Goal: Task Accomplishment & Management: Complete application form

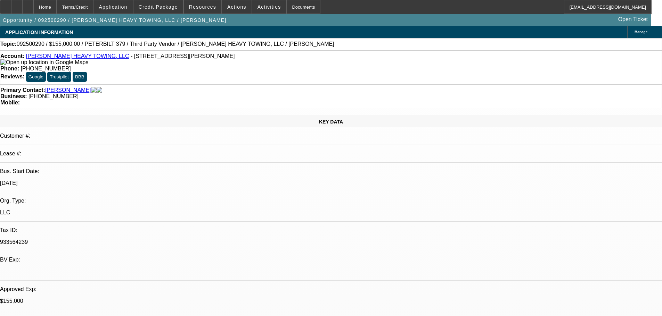
select select "0"
select select "2"
select select "0.1"
select select "4"
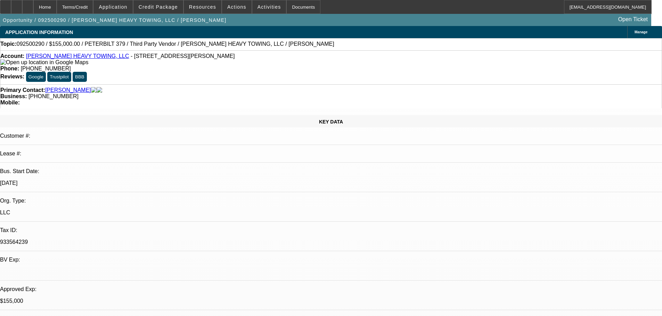
select select "0"
select select "6"
select select "0"
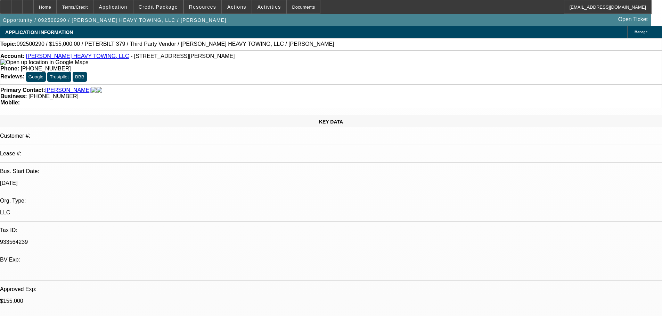
select select "2"
select select "0"
select select "6"
select select "0.1"
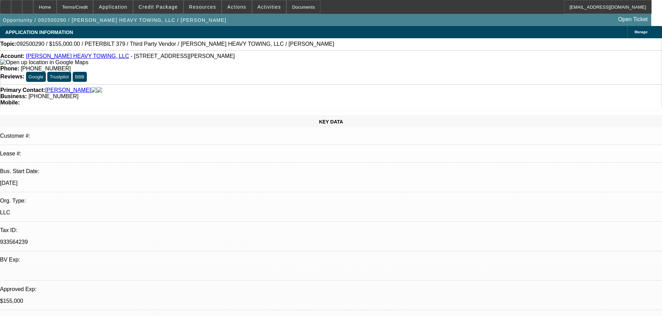
select select "2"
select select "0"
select select "6"
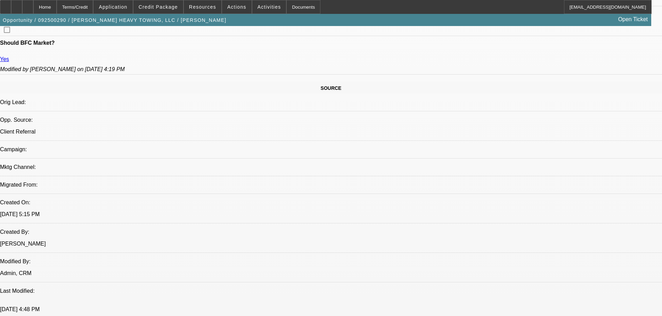
scroll to position [347, 0]
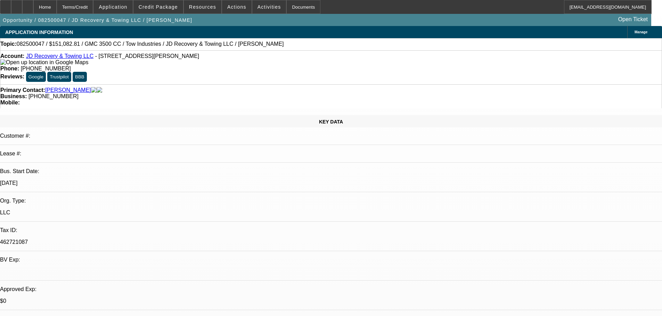
select select "0"
select select "0.1"
select select "4"
select select "0"
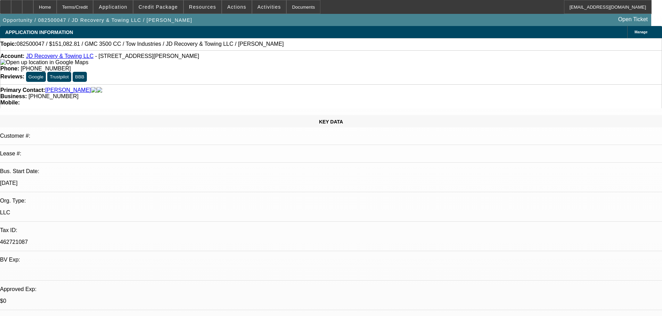
select select "0"
select select "0.1"
select select "4"
select select "0"
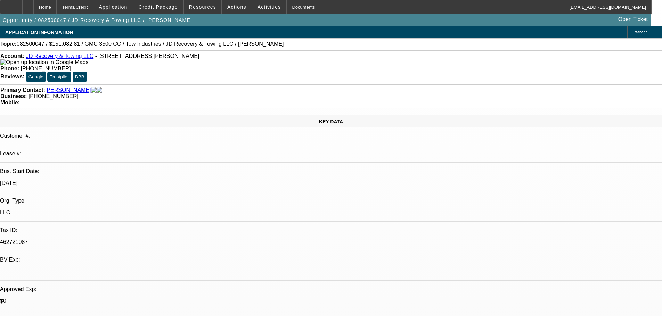
select select "0.1"
select select "4"
select select "0"
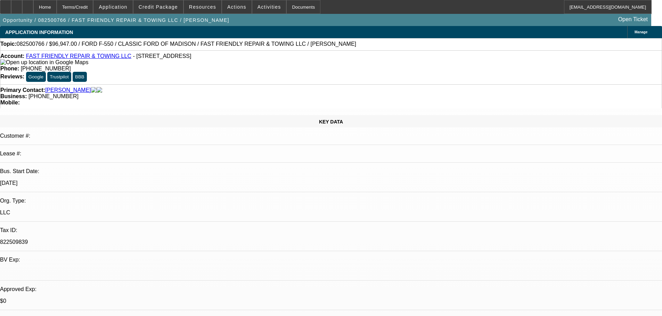
select select "3"
select select "0"
select select "6"
select select "0"
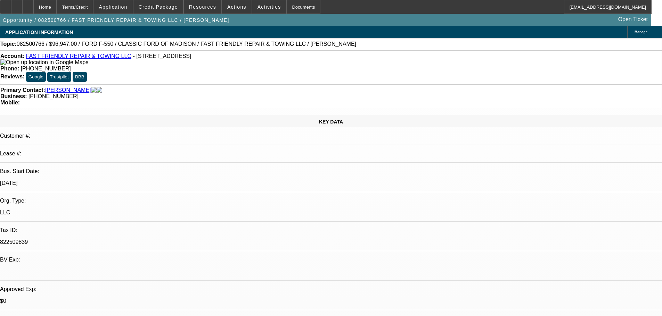
select select "3"
select select "0"
select select "6"
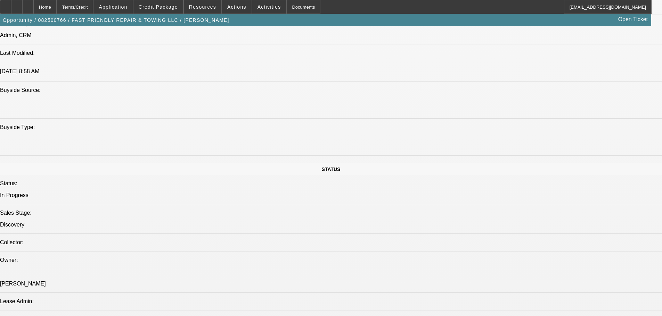
scroll to position [695, 0]
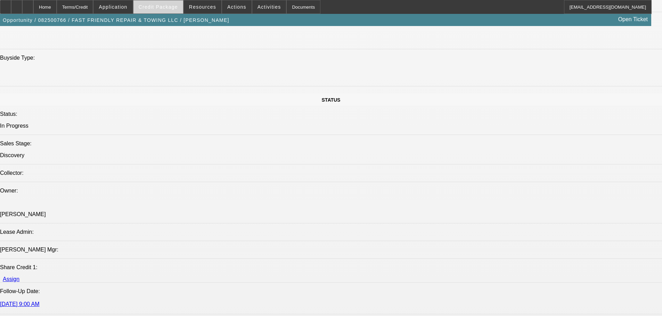
click at [164, 10] on span at bounding box center [158, 7] width 50 height 17
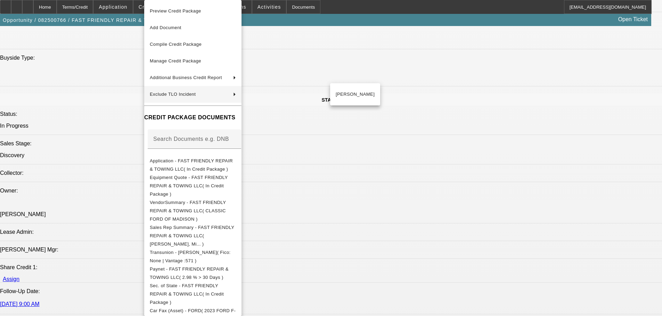
click at [88, 89] on div at bounding box center [331, 158] width 662 height 316
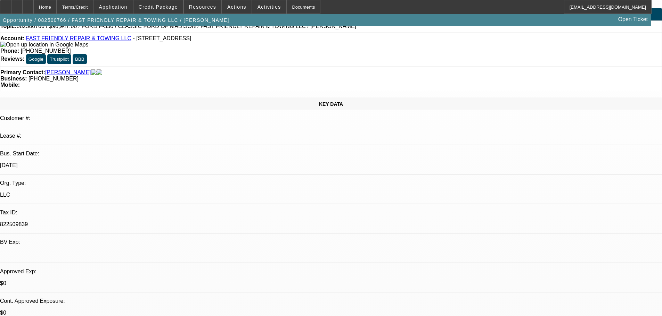
scroll to position [0, 0]
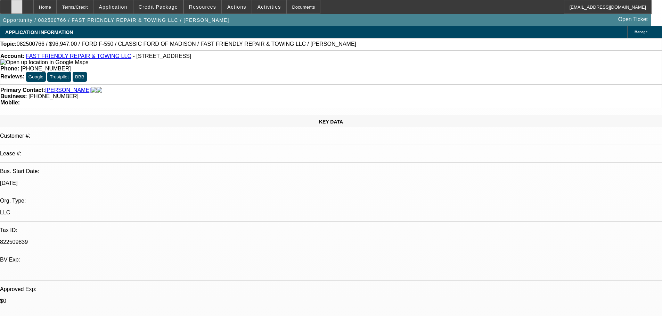
click at [22, 5] on div at bounding box center [16, 7] width 11 height 14
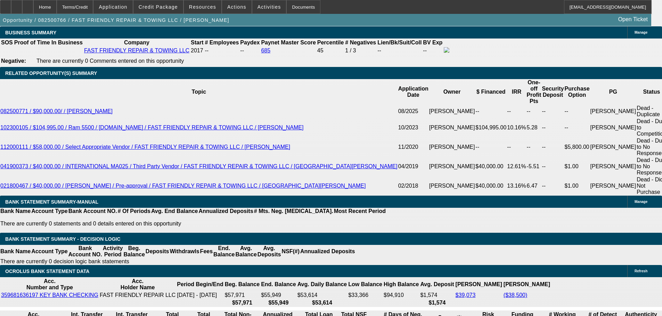
scroll to position [1112, 0]
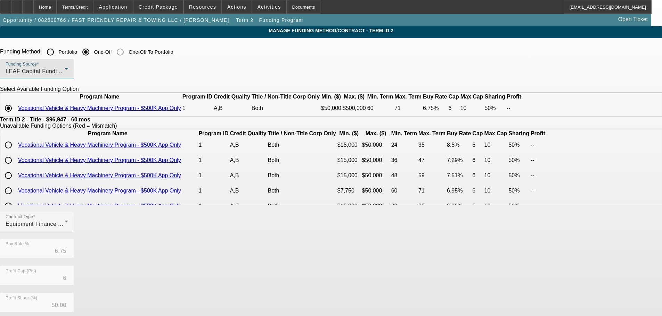
click at [65, 72] on div "LEAF Capital Funding, LLC" at bounding box center [35, 71] width 59 height 8
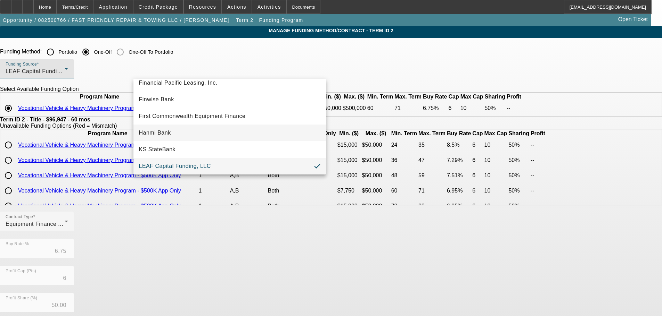
scroll to position [21, 0]
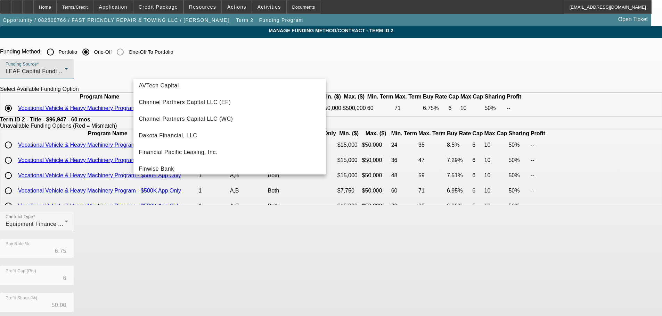
click at [200, 52] on div at bounding box center [331, 158] width 662 height 316
click at [77, 52] on label "Portfolio" at bounding box center [67, 52] width 20 height 7
click at [57, 52] on input "Portfolio" at bounding box center [50, 52] width 14 height 14
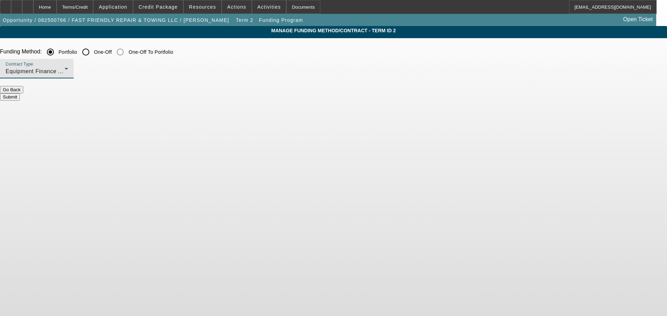
click at [65, 68] on div "Equipment Finance Agreement" at bounding box center [35, 71] width 59 height 8
click at [200, 68] on div at bounding box center [333, 158] width 667 height 316
click at [20, 93] on button "Submit" at bounding box center [10, 96] width 20 height 7
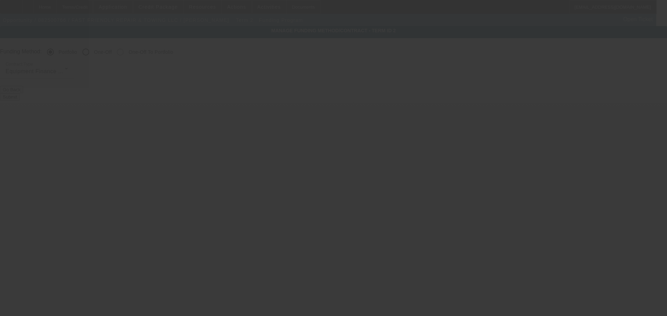
radio input "false"
radio input "true"
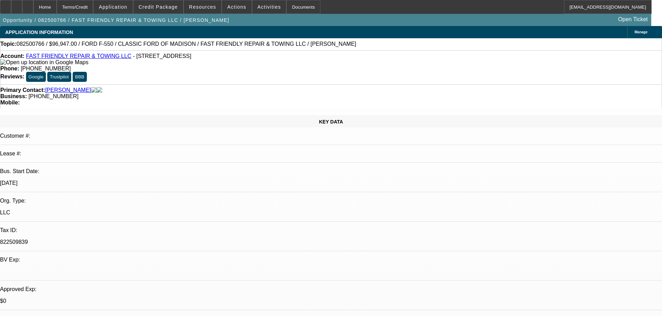
select select "0"
select select "3"
select select "0"
select select "6"
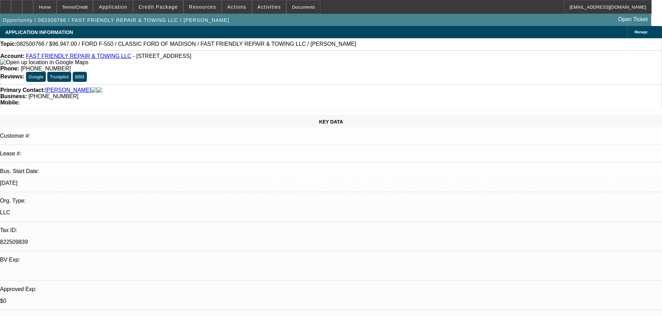
select select "0"
select select "3"
select select "0"
select select "6"
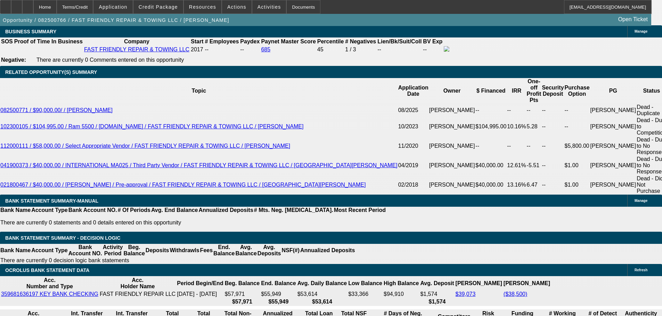
scroll to position [1112, 0]
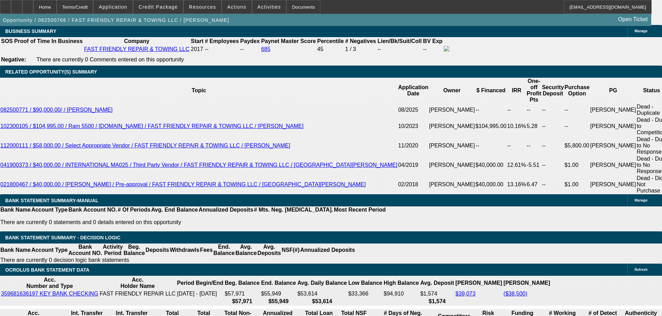
drag, startPoint x: 152, startPoint y: 169, endPoint x: 163, endPoint y: 170, distance: 11.5
type input "UNKNOWN"
type input "5"
type input "$1,829.51"
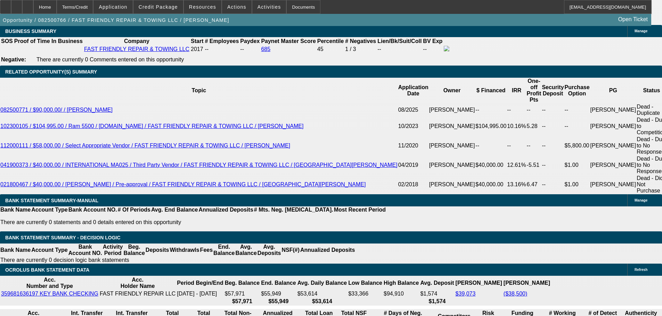
type input "5"
type input "$2,306.36"
type input "5"
select select "2"
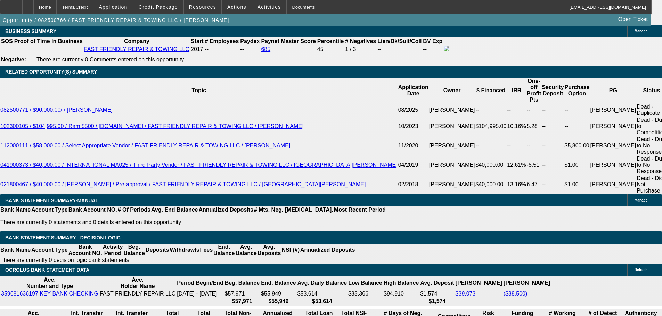
type input "$4,612.72"
select select "2"
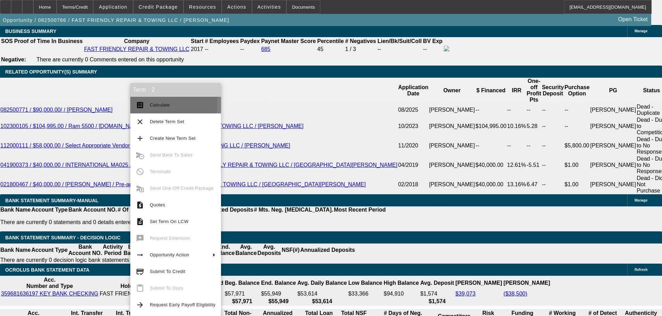
click at [155, 103] on span "Calculate" at bounding box center [160, 104] width 20 height 5
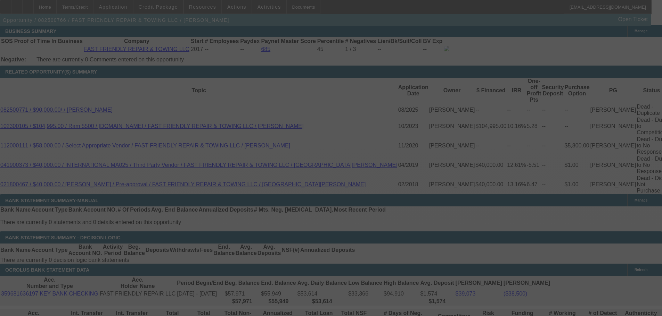
select select "0"
select select "2"
select select "0"
select select "6"
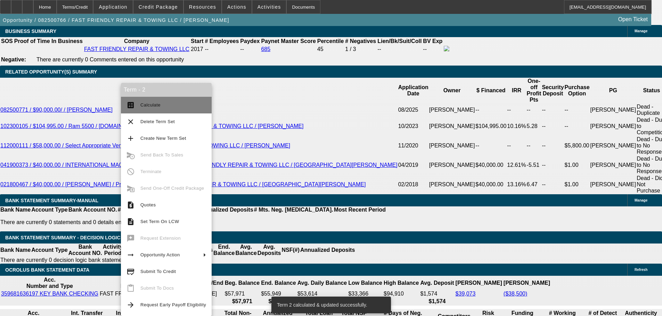
click at [140, 107] on button "calculate Calculate" at bounding box center [166, 105] width 91 height 17
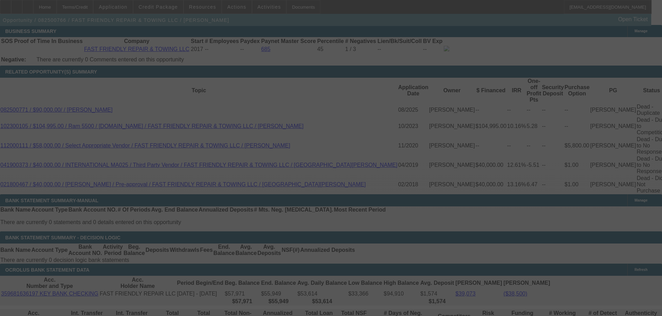
select select "0"
select select "2"
select select "0"
select select "6"
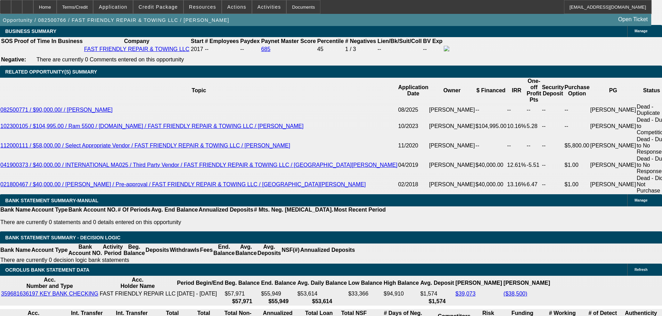
scroll to position [1181, 0]
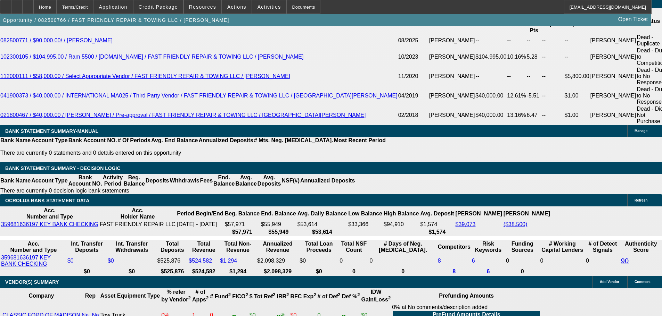
select select "0.1"
type input "$9,694.70"
type input "UNKNOWN"
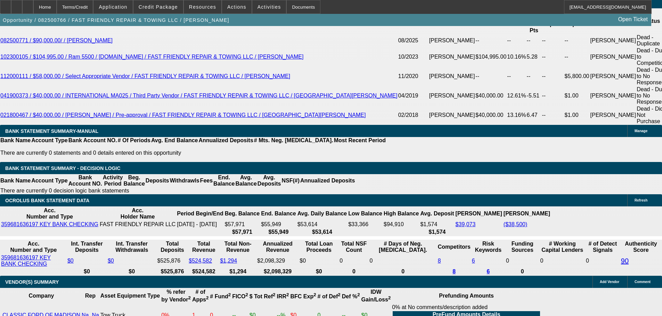
type input "$4,151.46"
type input "$2,075.73"
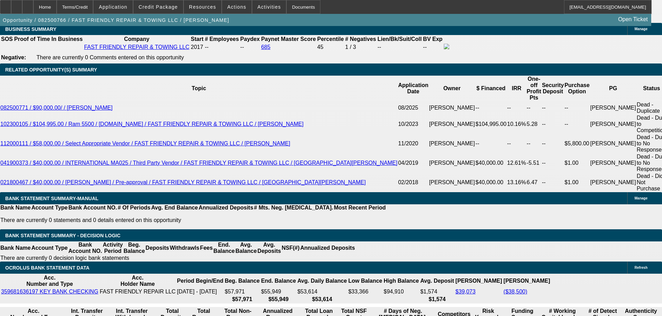
scroll to position [1112, 0]
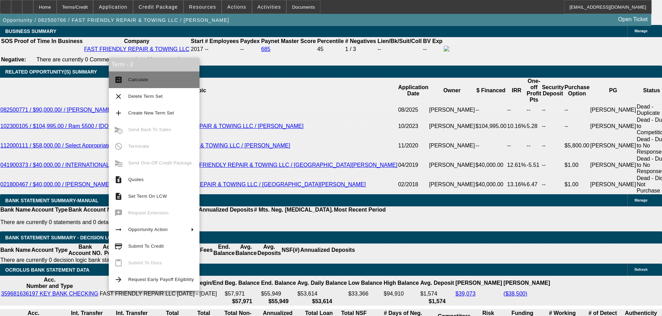
click at [142, 77] on span "Calculate" at bounding box center [161, 80] width 66 height 8
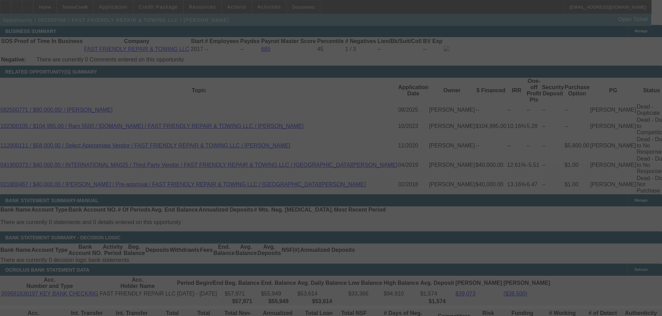
select select "0.1"
select select "2"
select select "0"
select select "6"
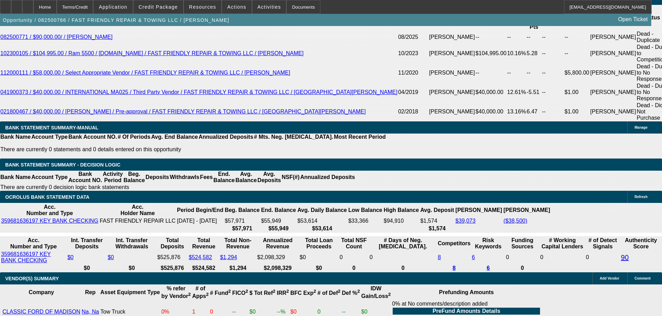
scroll to position [1182, 0]
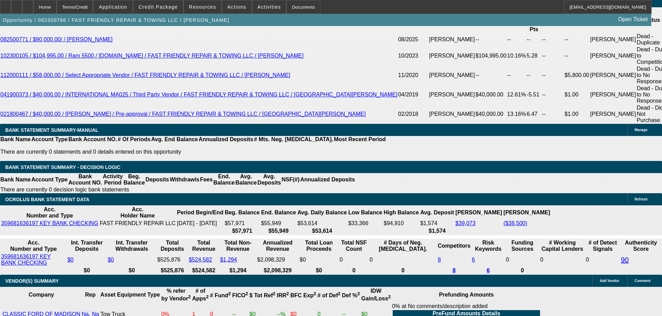
drag, startPoint x: 157, startPoint y: 101, endPoint x: 160, endPoint y: 101, distance: 3.8
type input "UNKNOWN"
type input "16"
type input "$4,243.62"
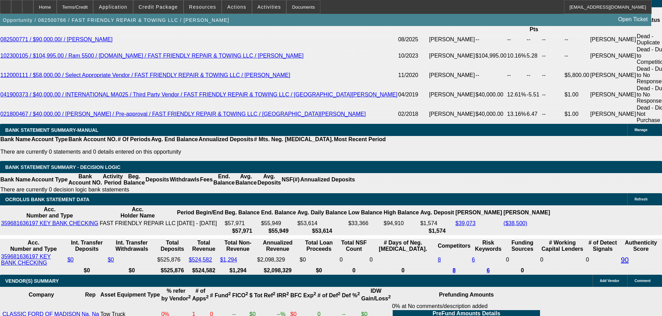
type input "$2,121.81"
type input "16.5"
type input "$4,290.12"
type input "$2,145.06"
type input "16.5"
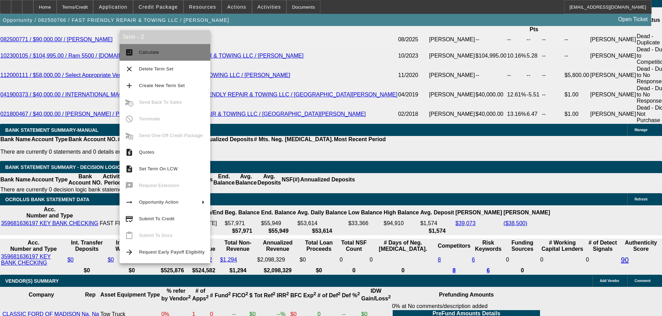
click at [137, 53] on button "calculate Calculate" at bounding box center [165, 52] width 91 height 17
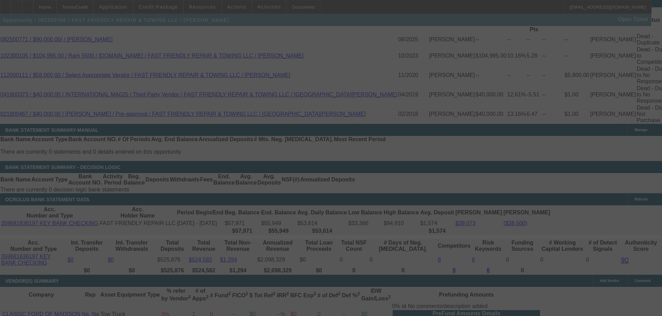
select select "0.1"
select select "2"
select select "0"
select select "6"
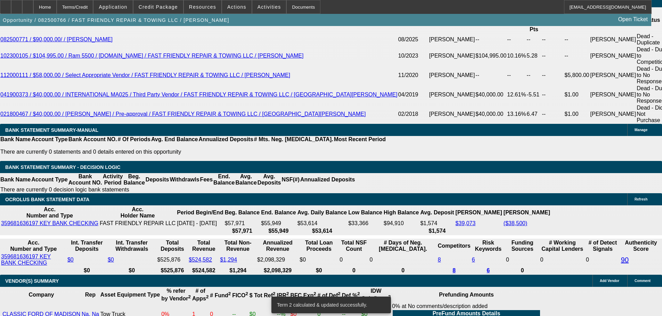
type input "UNKNOWN"
type input "16"
type input "$4,243.62"
type input "$2,121.81"
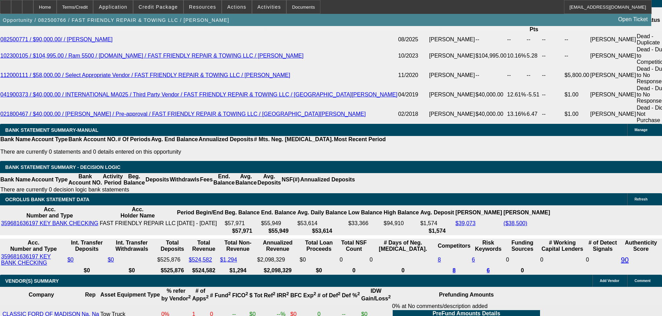
type input "1"
type input "$2,982.94"
type input "$1,491.47"
type input "17"
type input "$4,336.88"
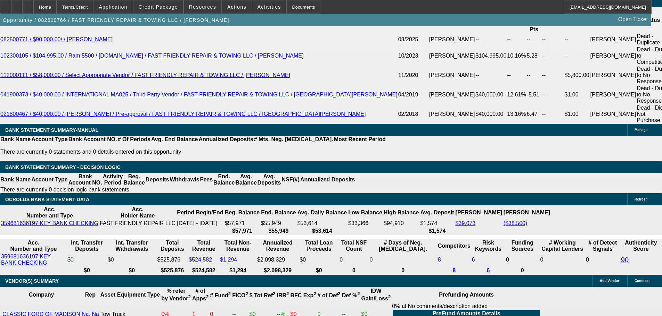
type input "$2,168.44"
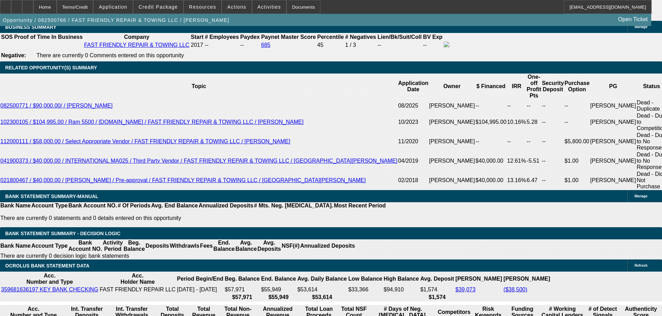
scroll to position [1113, 0]
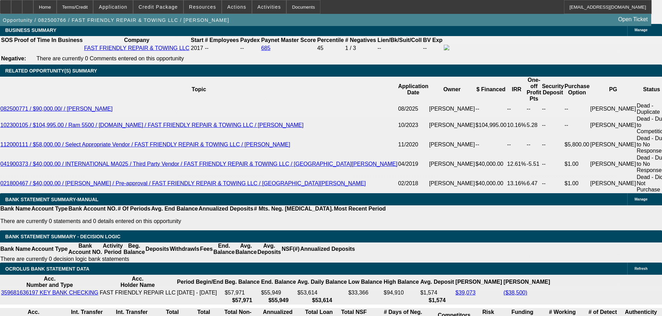
type input "17"
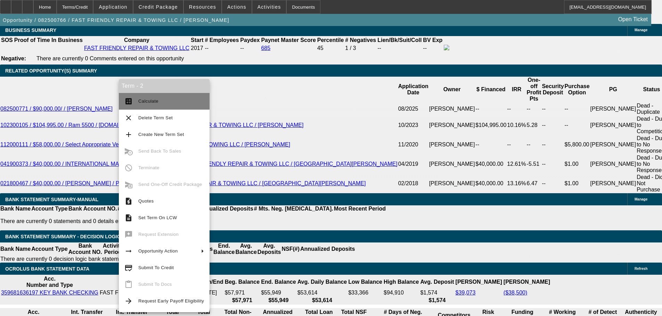
click at [142, 99] on span "Calculate" at bounding box center [171, 101] width 66 height 8
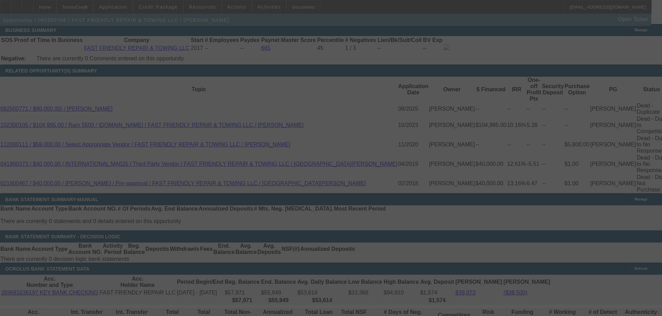
select select "0.1"
select select "2"
select select "0"
select select "6"
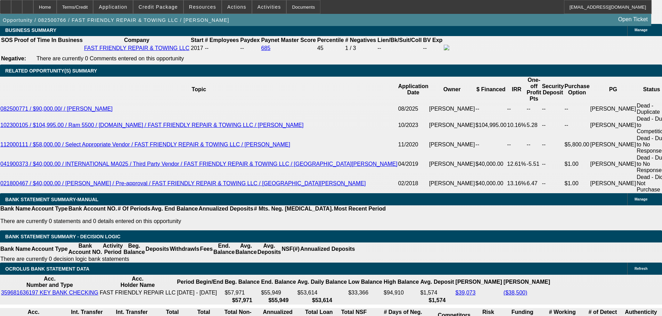
type input "17.2"
type input "UNKNOWN"
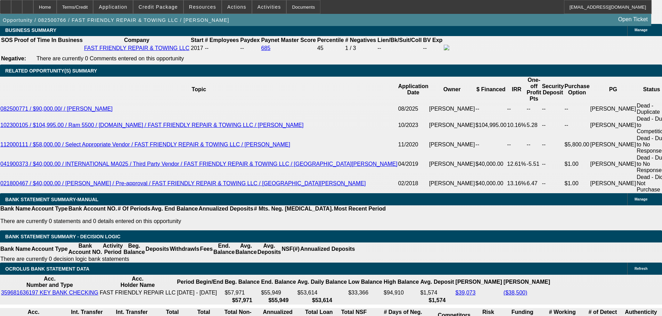
type input "$2,177.84"
type input "$4,355.68"
type input "17.2"
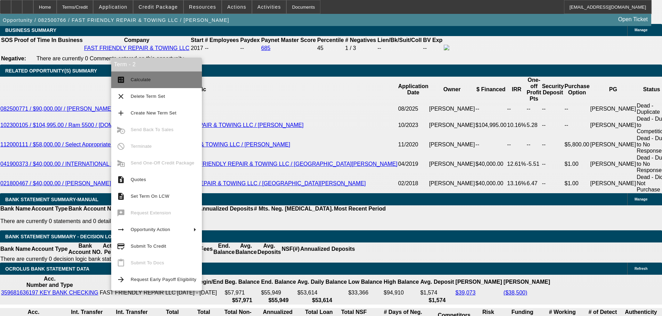
click at [132, 82] on span "Calculate" at bounding box center [141, 79] width 20 height 5
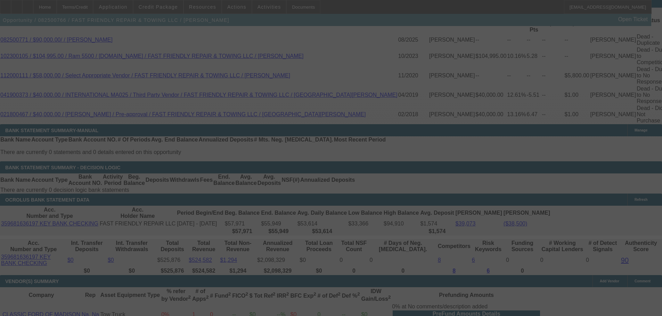
scroll to position [1182, 0]
select select "0.1"
select select "2"
select select "0"
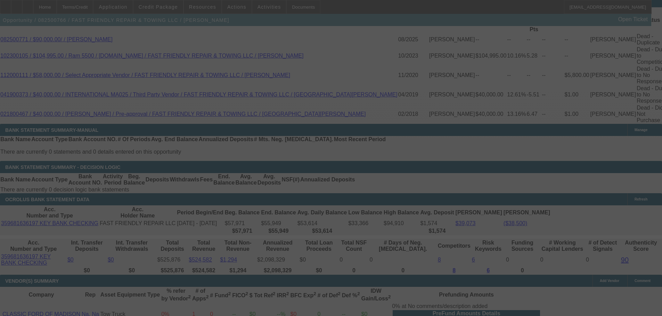
select select "6"
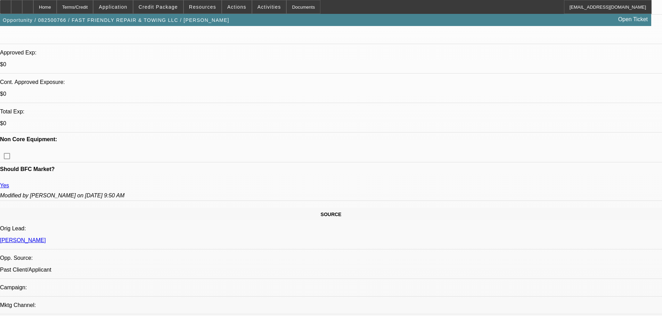
scroll to position [71, 0]
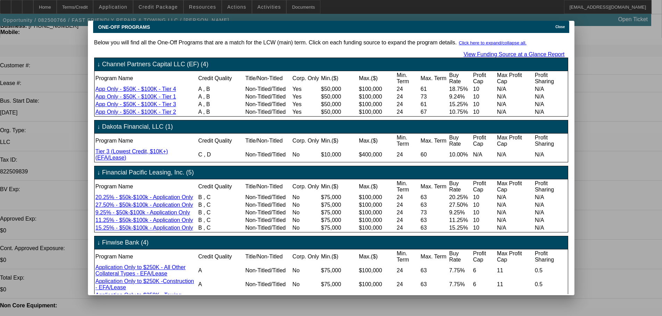
scroll to position [0, 0]
click at [563, 25] on span "Close" at bounding box center [559, 27] width 9 height 4
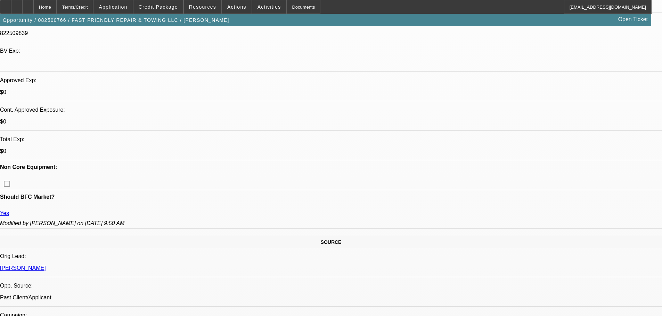
scroll to position [209, 0]
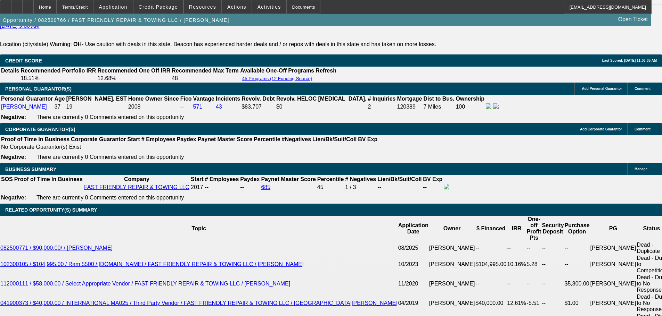
scroll to position [974, 0]
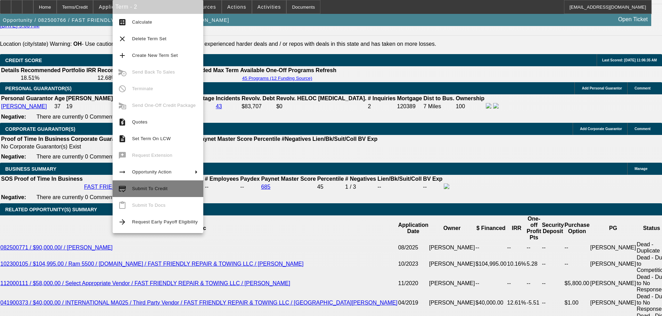
click at [164, 193] on button "credit_score Submit To Credit" at bounding box center [158, 189] width 91 height 17
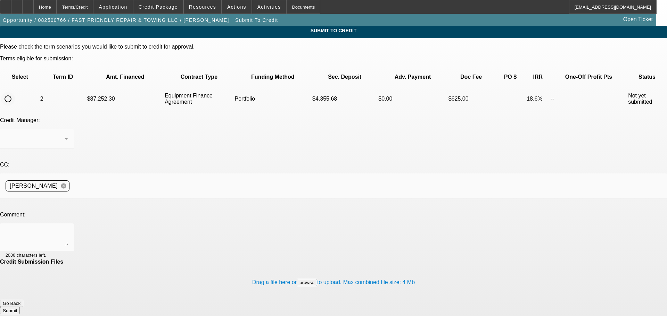
click at [15, 92] on input "radio" at bounding box center [8, 99] width 14 height 14
radio input "true"
click at [68, 229] on textarea at bounding box center [37, 237] width 63 height 17
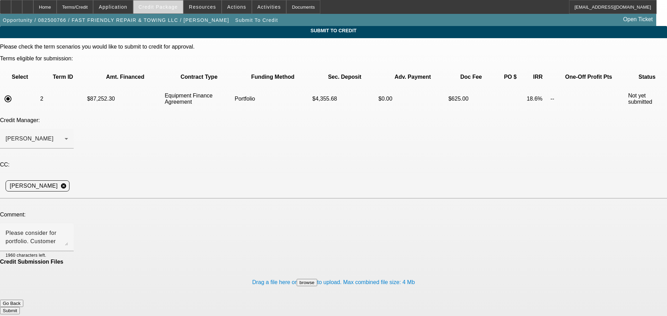
click at [170, 9] on span "Credit Package" at bounding box center [158, 7] width 39 height 6
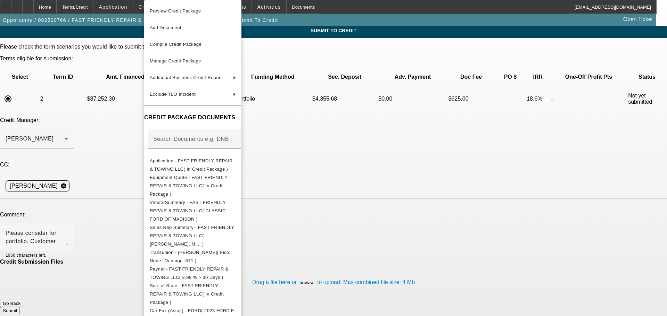
click at [99, 176] on div at bounding box center [333, 158] width 667 height 316
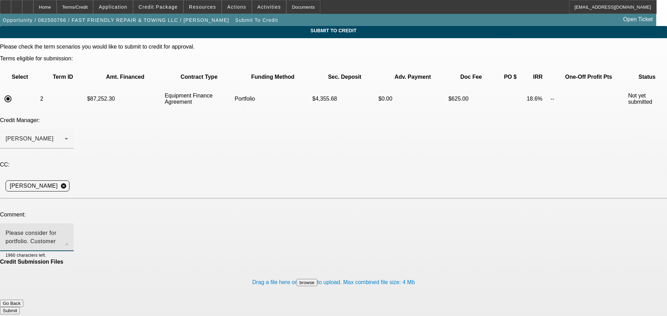
click at [68, 229] on textarea "Please consider for portfolio. Customer" at bounding box center [37, 237] width 63 height 17
click at [68, 229] on textarea "Please consider for portfolio. Clean paynet and installment debt" at bounding box center [37, 237] width 63 height 17
click at [68, 229] on textarea "Please consider for portfolio. Clean paynet and installment debt are clean there" at bounding box center [37, 237] width 63 height 17
click at [68, 229] on textarea "Please consider for portfolio. App with PG and social in file. Clean paynet and…" at bounding box center [37, 237] width 63 height 17
click at [68, 229] on textarea "Please consider for portfolio. App with PG and social in file. Clean Paynet and…" at bounding box center [37, 237] width 63 height 17
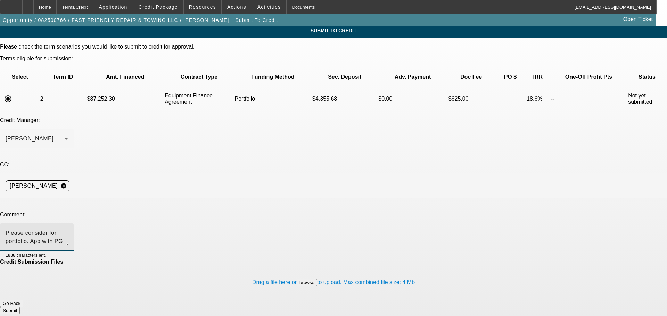
click at [68, 229] on textarea "Please consider for portfolio. App with PG and social in file. Clean Paynet and…" at bounding box center [37, 237] width 63 height 17
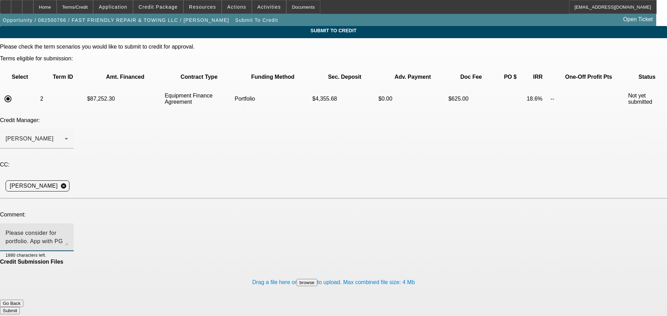
click at [68, 229] on textarea "Please consider for portfolio. App with PG and social in file. Clean Paynet and…" at bounding box center [37, 237] width 63 height 17
drag, startPoint x: 151, startPoint y: 178, endPoint x: 148, endPoint y: 177, distance: 4.0
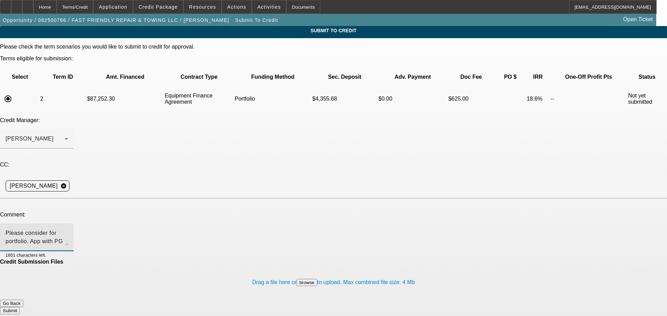
click at [68, 229] on textarea "Please consider for portfolio. App with PG and social in file. Clean Paynet and…" at bounding box center [37, 237] width 63 height 17
drag, startPoint x: 389, startPoint y: 167, endPoint x: 391, endPoint y: 173, distance: 6.7
click at [68, 229] on textarea "Please consider for portfolio. App with PG and social in file. Clean Paynet and…" at bounding box center [37, 237] width 63 height 17
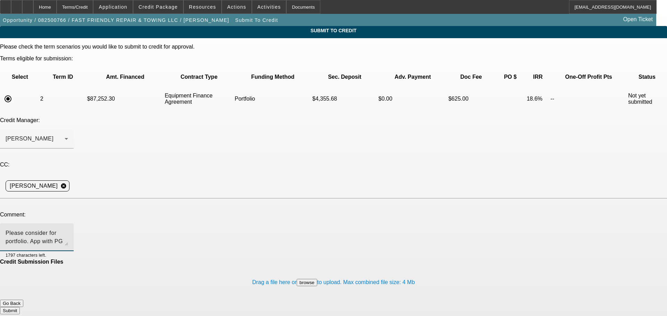
click at [68, 229] on textarea "Please consider for portfolio. App with PG and social in file. Clean Paynet and…" at bounding box center [37, 237] width 63 height 17
type textarea "Hey George, please consider for portfolio. App with PG and social in file. Clea…"
click at [172, 4] on span "Credit Package" at bounding box center [158, 7] width 39 height 6
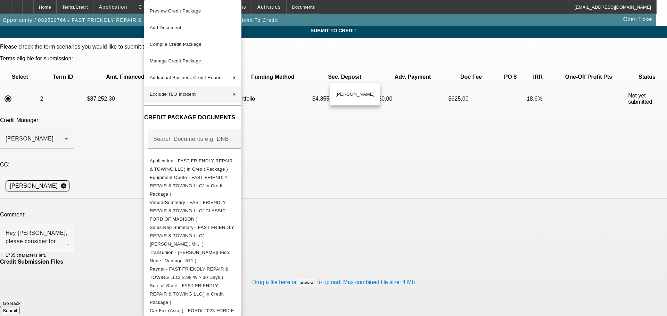
click at [77, 168] on div at bounding box center [333, 158] width 667 height 316
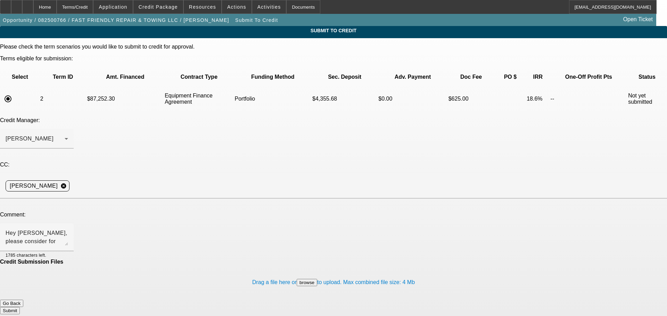
click at [20, 307] on button "Submit" at bounding box center [10, 310] width 20 height 7
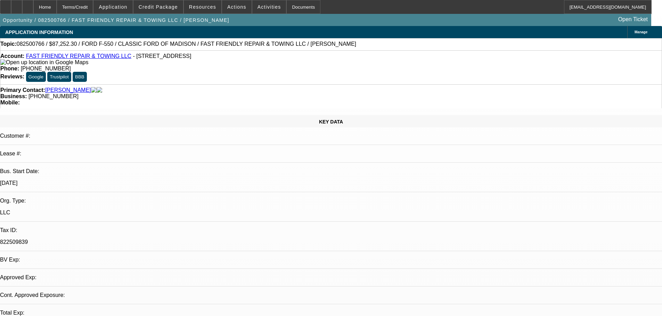
select select "0.1"
select select "2"
select select "0"
select select "6"
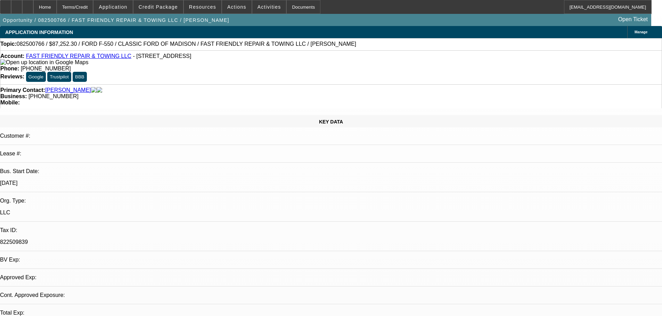
select select "0"
select select "3"
select select "0"
select select "6"
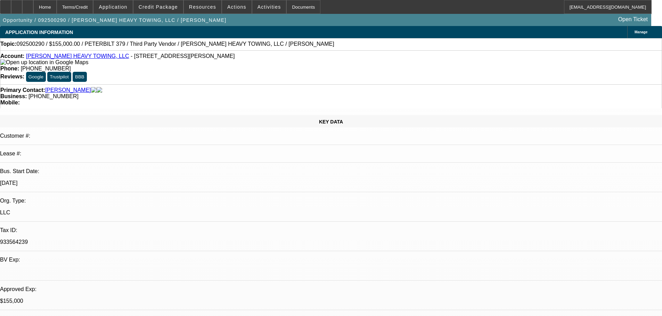
select select "0"
select select "2"
select select "0.1"
select select "4"
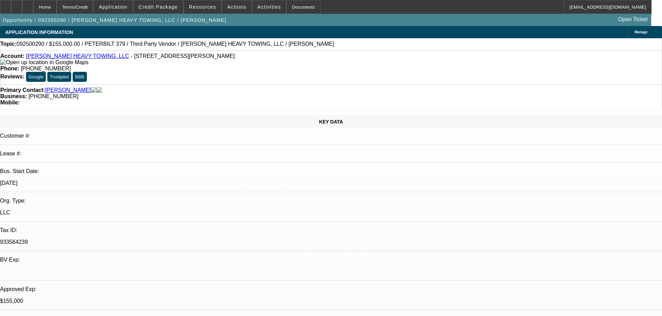
select select "0"
select select "6"
select select "0"
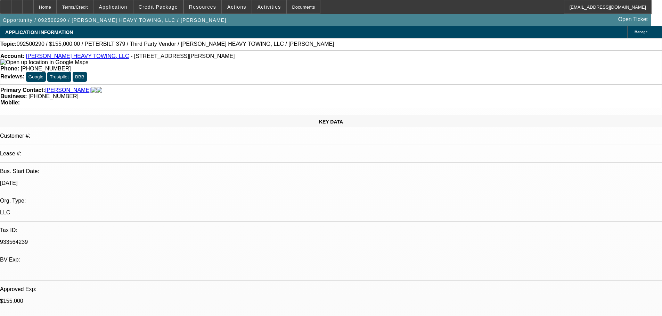
select select "2"
select select "0"
select select "6"
select select "0.1"
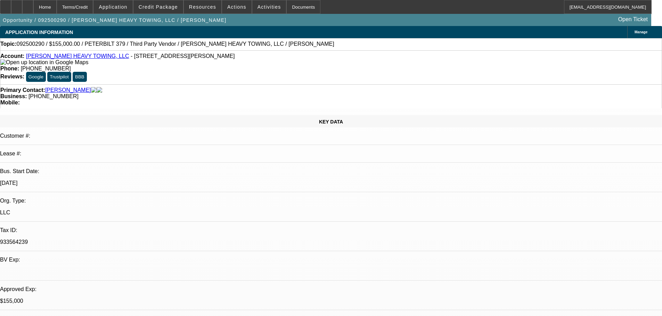
select select "2"
select select "0"
select select "6"
select select "0"
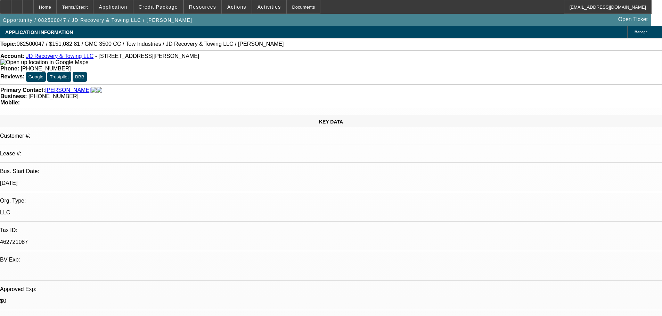
select select "0"
select select "0.1"
select select "4"
select select "0"
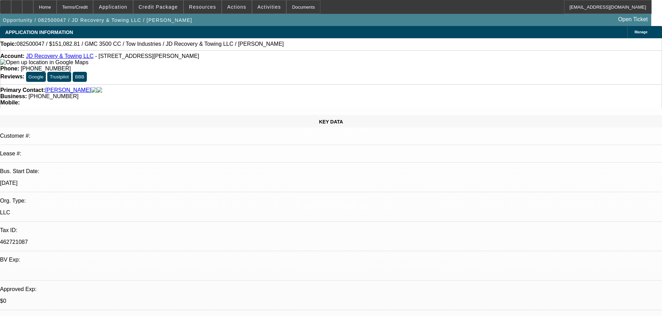
select select "0.1"
select select "4"
select select "0"
select select "0.1"
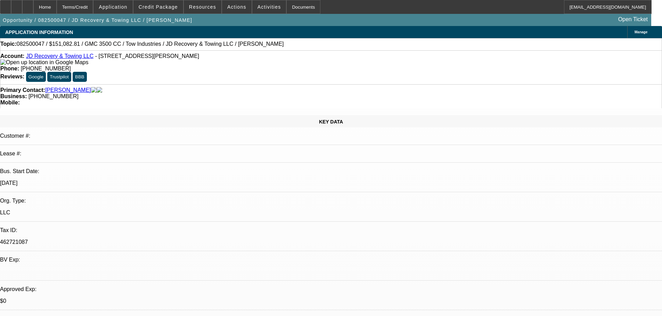
select select "4"
